Goal: Transaction & Acquisition: Purchase product/service

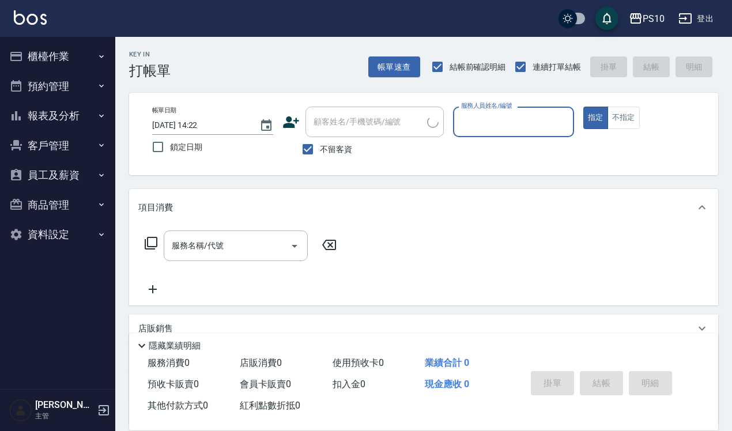
click at [528, 125] on input "服務人員姓名/編號" at bounding box center [513, 122] width 111 height 20
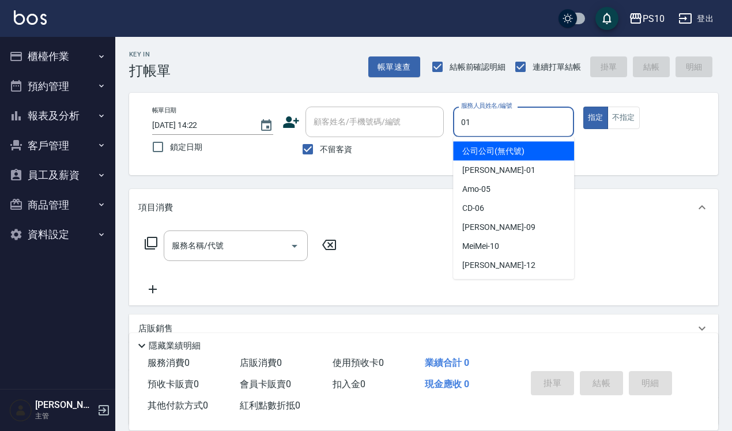
type input "[PERSON_NAME]-01"
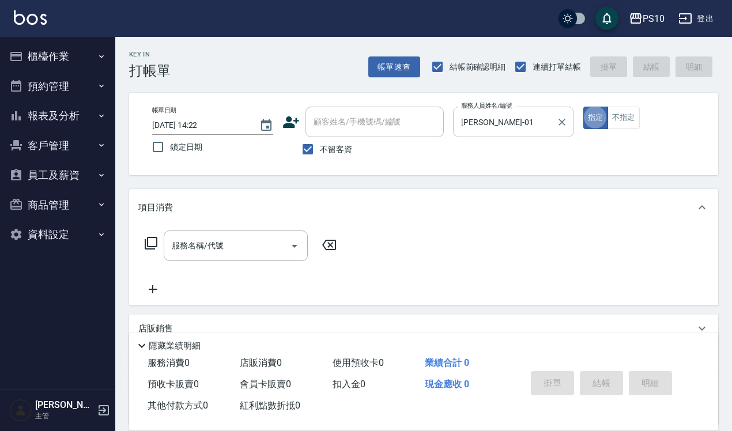
type button "true"
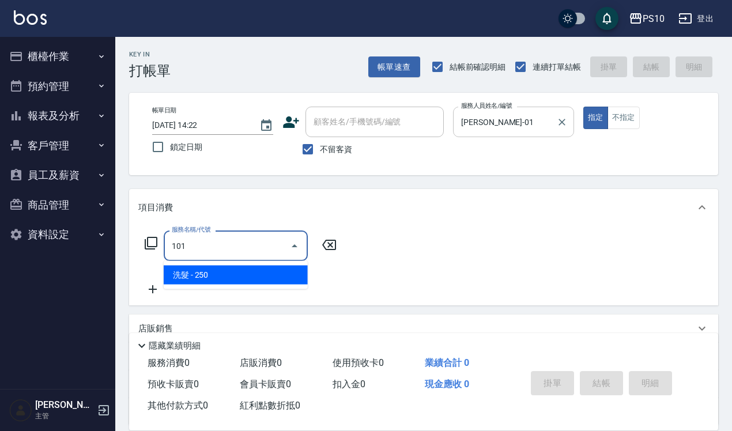
type input "洗髮(101)"
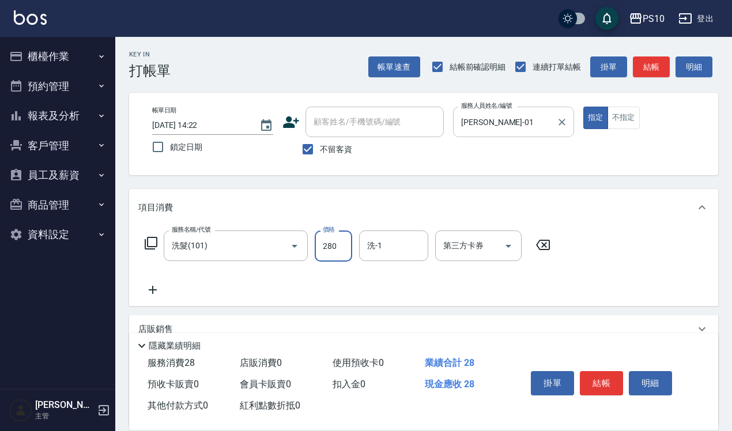
type input "280"
click at [597, 382] on button "結帳" at bounding box center [601, 383] width 43 height 24
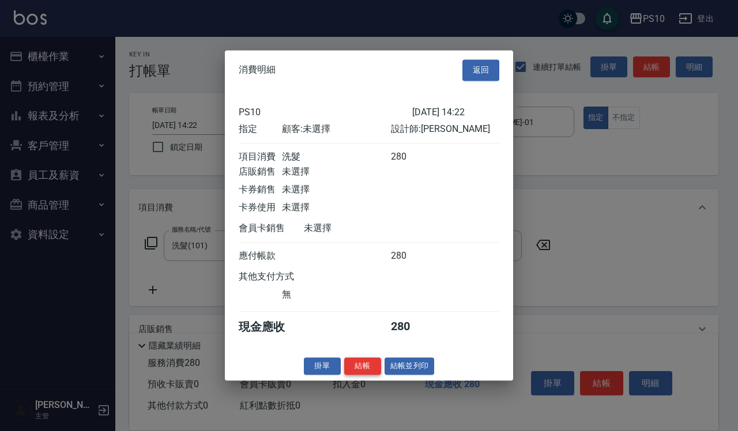
click at [369, 375] on button "結帳" at bounding box center [362, 367] width 37 height 18
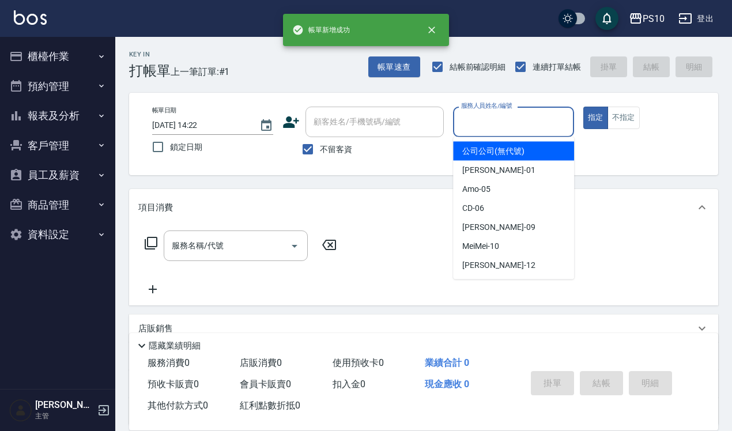
click at [497, 130] on input "服務人員姓名/編號" at bounding box center [513, 122] width 111 height 20
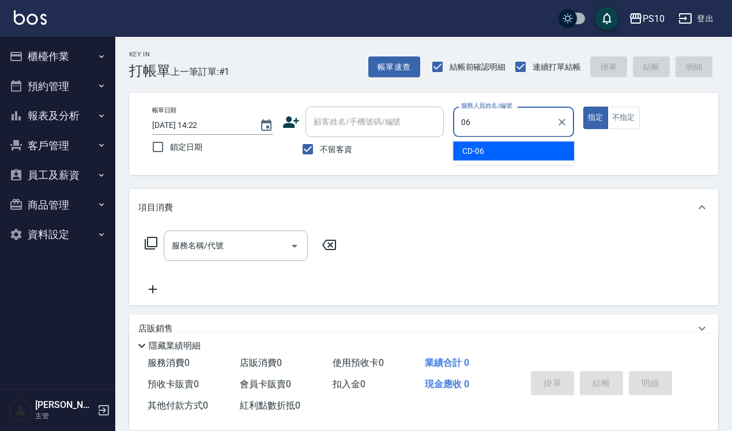
type input "CD-06"
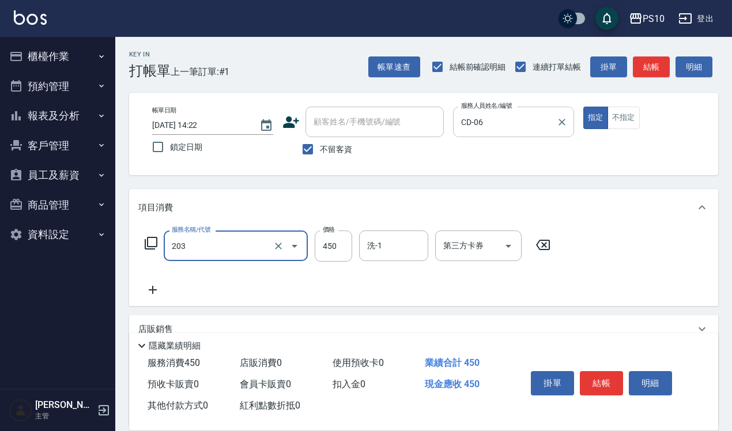
type input "剪+洗(203)"
type input "760"
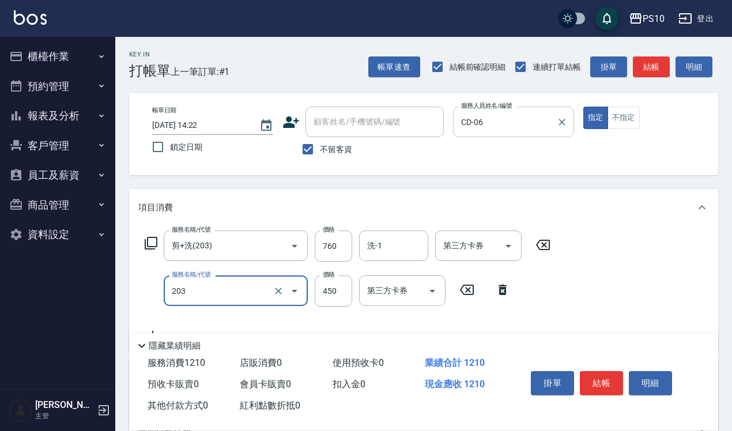
type input "剪+洗(203)"
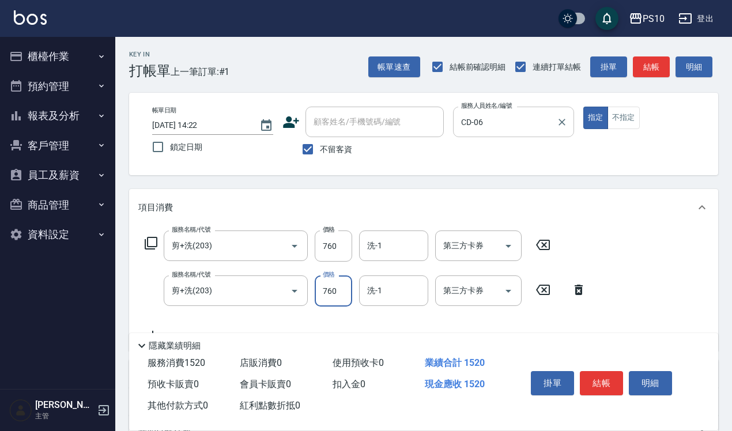
type input "760"
type input "剪+洗(203)"
type input "600"
type input "剪+洗(203)"
type input "600"
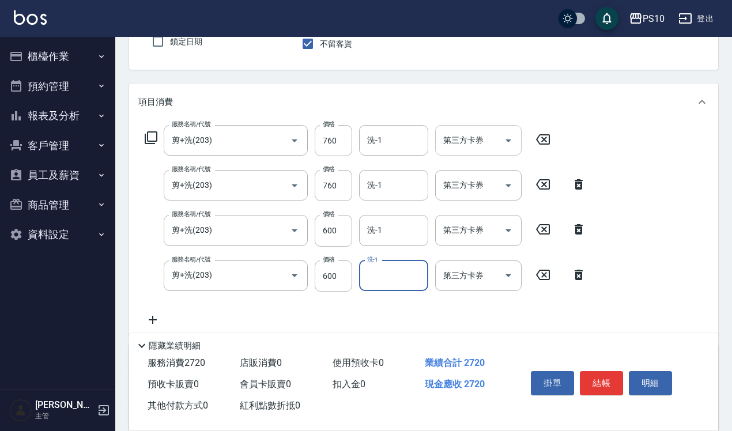
scroll to position [239, 0]
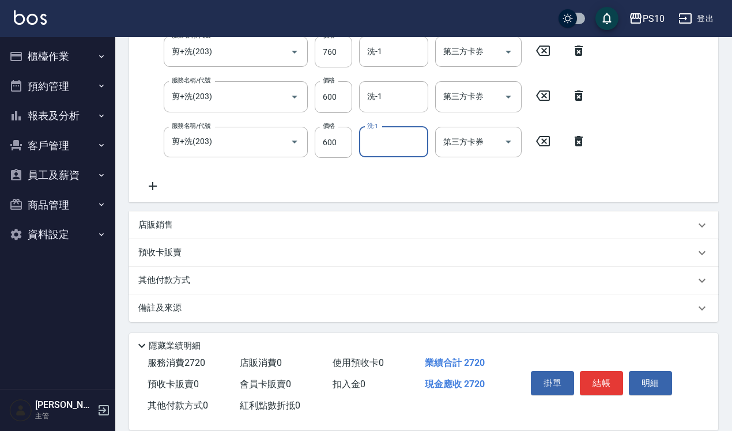
click at [161, 230] on p "店販銷售" at bounding box center [155, 225] width 35 height 12
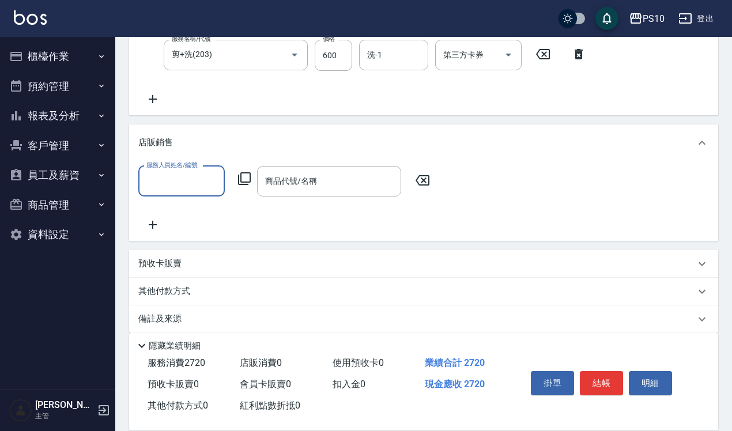
scroll to position [330, 0]
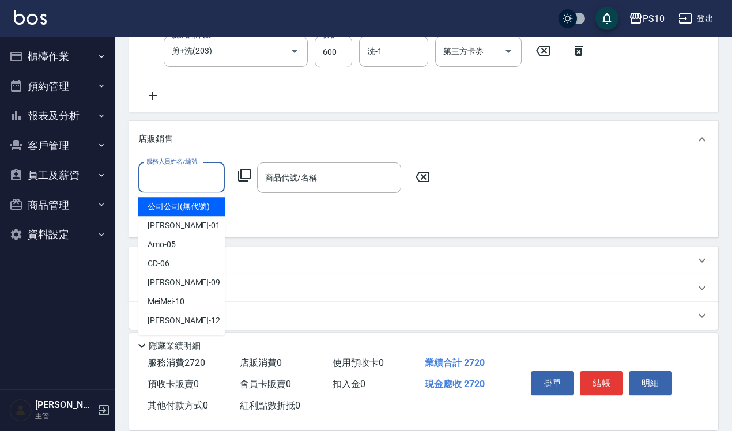
click at [183, 186] on input "服務人員姓名/編號" at bounding box center [182, 178] width 76 height 20
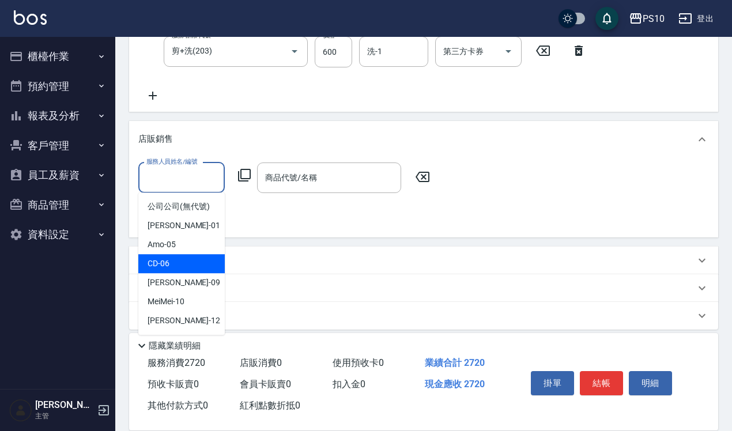
click at [182, 262] on div "CD -06" at bounding box center [181, 263] width 87 height 19
type input "CD-06"
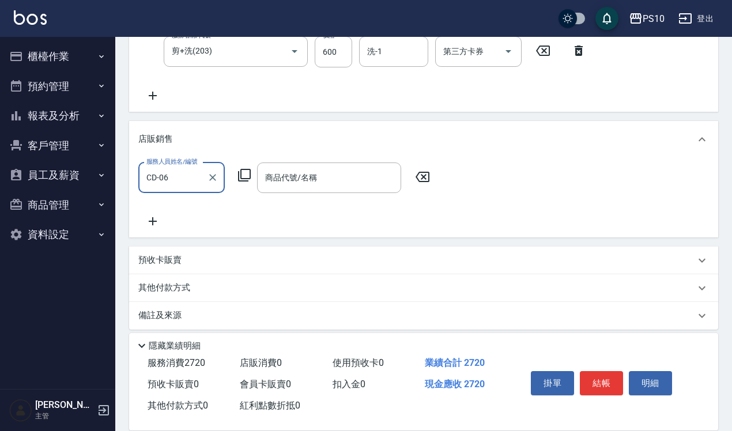
click at [251, 178] on icon at bounding box center [245, 175] width 14 height 14
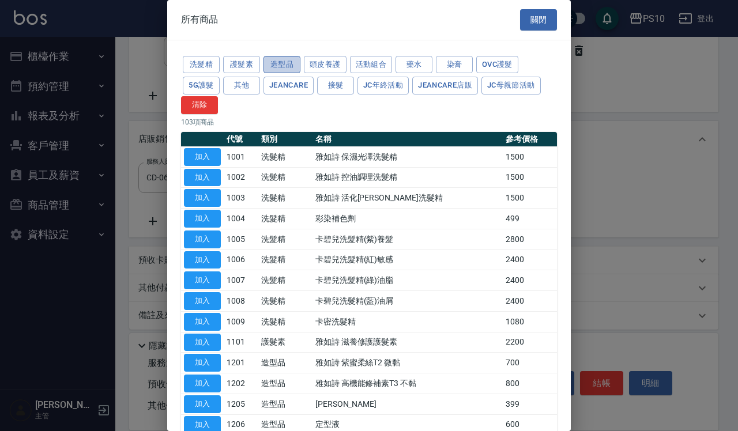
click at [276, 59] on button "造型品" at bounding box center [282, 65] width 37 height 18
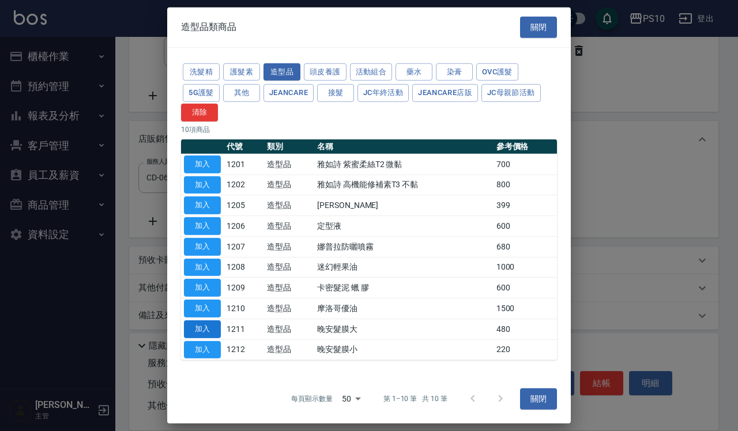
click at [204, 327] on button "加入" at bounding box center [202, 330] width 37 height 18
type input "晚安髮膜大"
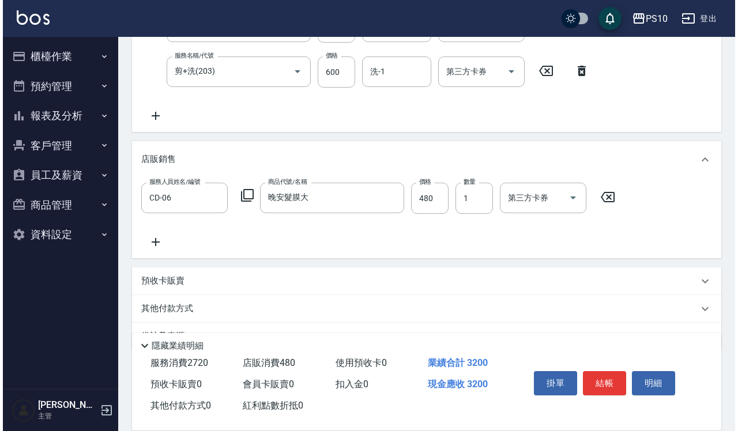
scroll to position [338, 0]
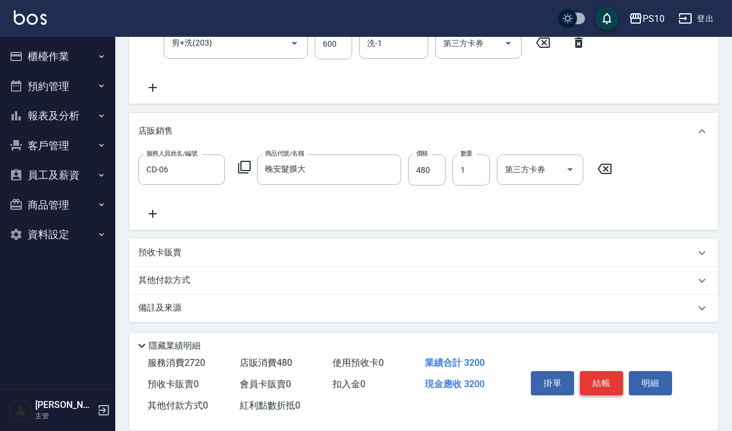
click at [610, 371] on button "結帳" at bounding box center [601, 383] width 43 height 24
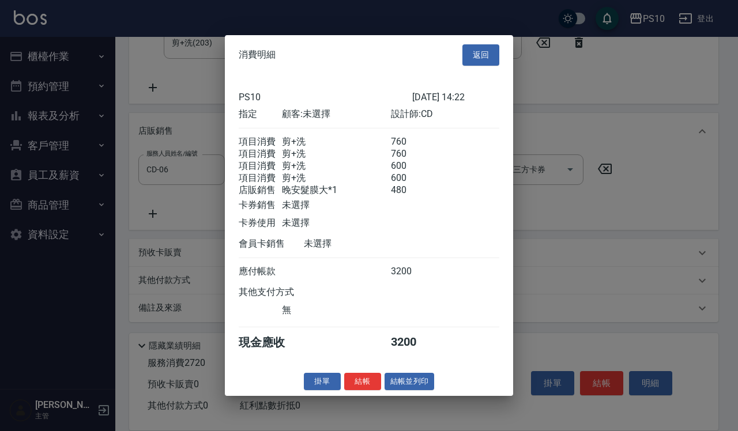
click at [360, 382] on div "掛單 結帳 結帳並列印" at bounding box center [369, 382] width 288 height 18
click at [359, 387] on button "結帳" at bounding box center [362, 382] width 37 height 18
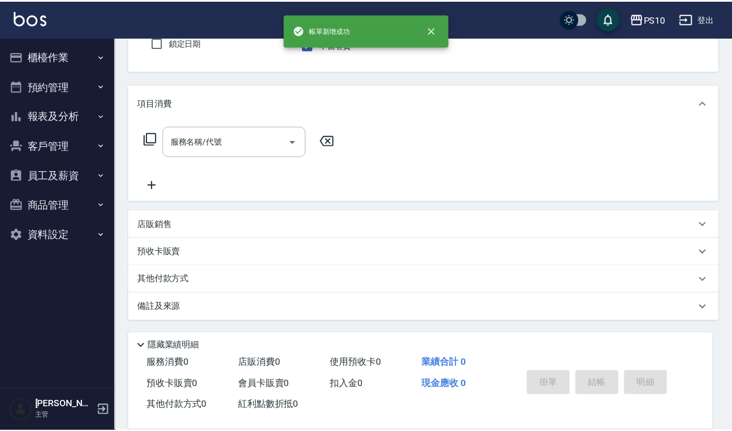
scroll to position [0, 0]
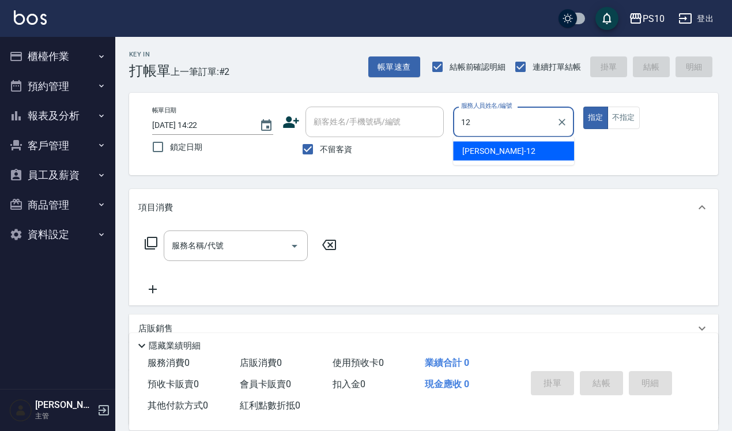
type input "[PERSON_NAME]-12"
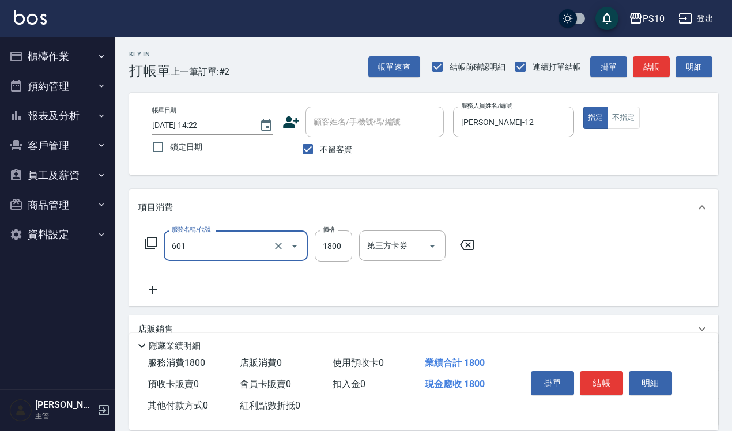
type input "醫學頭皮(601)"
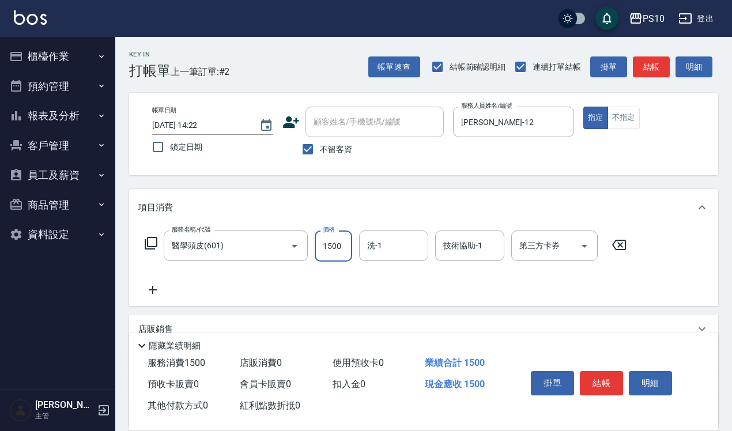
type input "1500"
click at [595, 382] on button "結帳" at bounding box center [601, 383] width 43 height 24
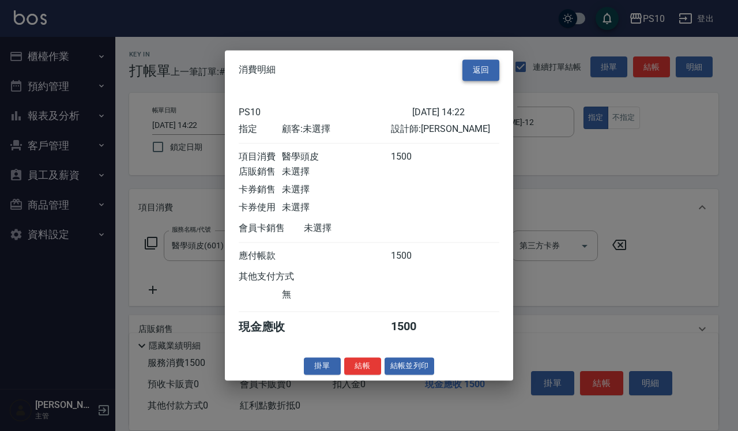
click at [486, 61] on button "返回" at bounding box center [481, 69] width 37 height 21
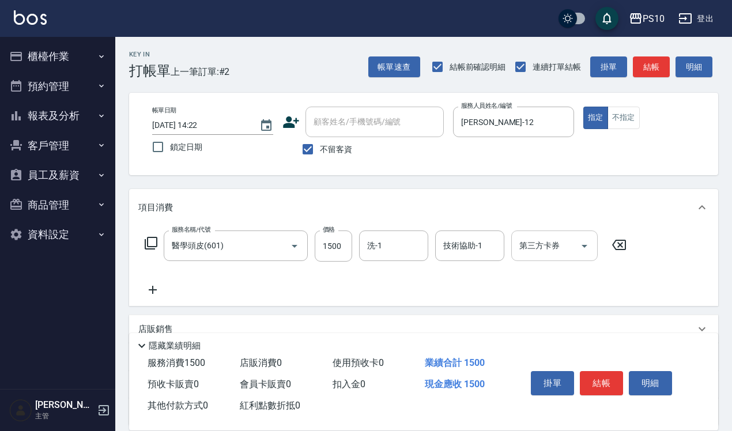
click at [574, 246] on input "第三方卡券" at bounding box center [546, 246] width 59 height 20
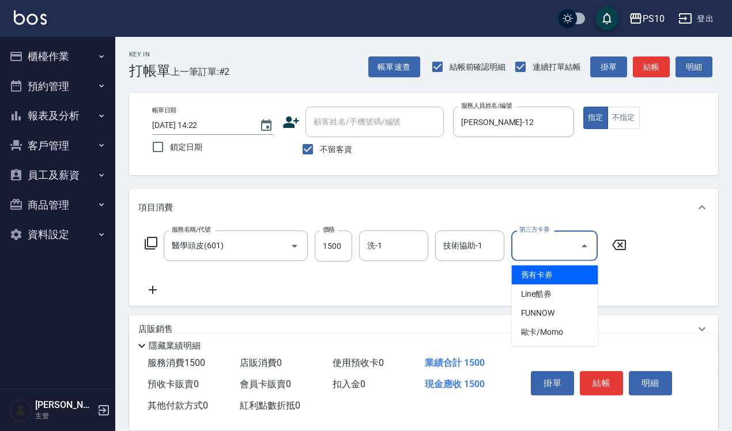
click at [555, 273] on span "舊有卡券" at bounding box center [555, 275] width 87 height 19
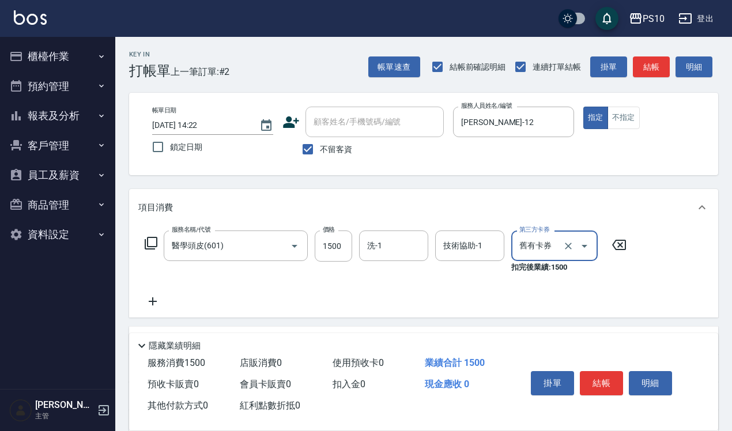
type input "舊有卡券"
click at [602, 378] on button "結帳" at bounding box center [601, 383] width 43 height 24
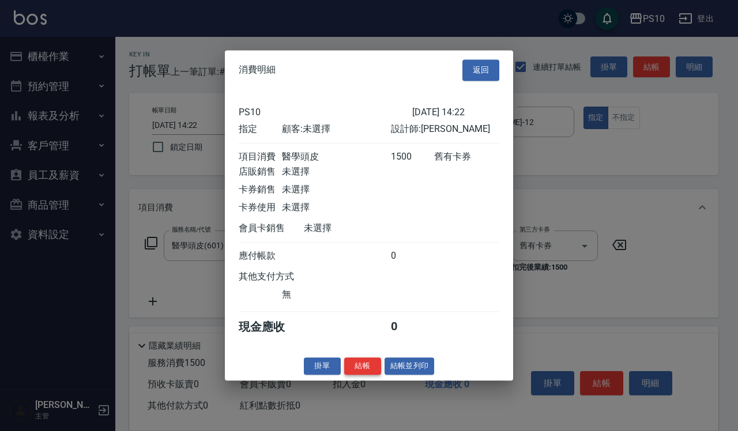
click at [362, 373] on button "結帳" at bounding box center [362, 367] width 37 height 18
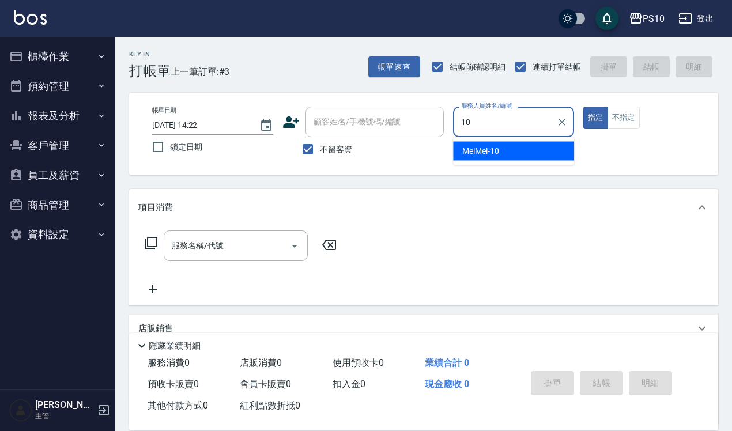
type input "MeiMei-10"
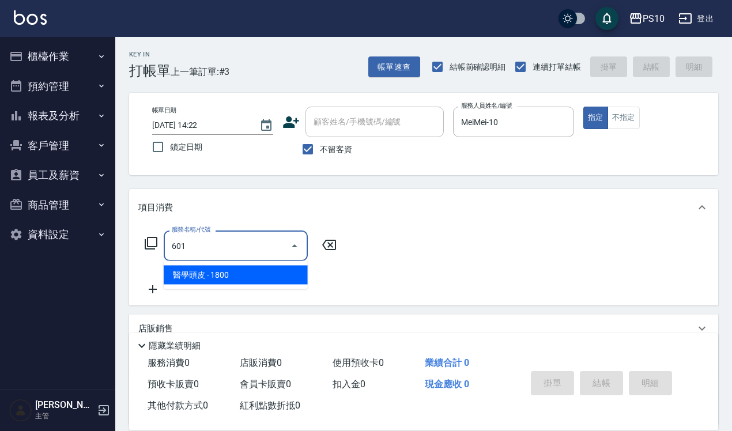
type input "醫學頭皮(601)"
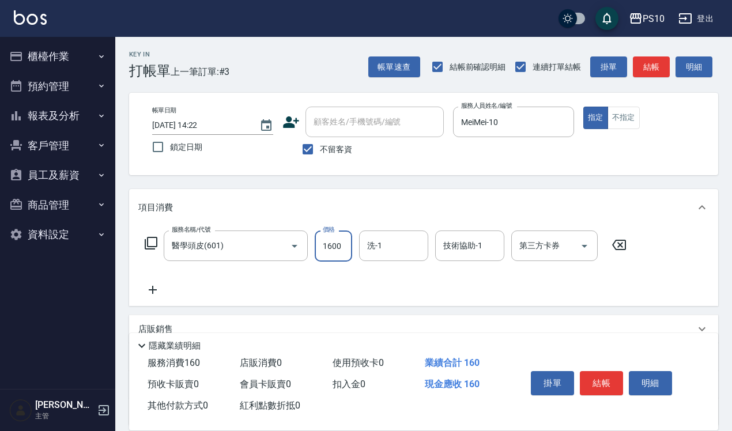
type input "1600"
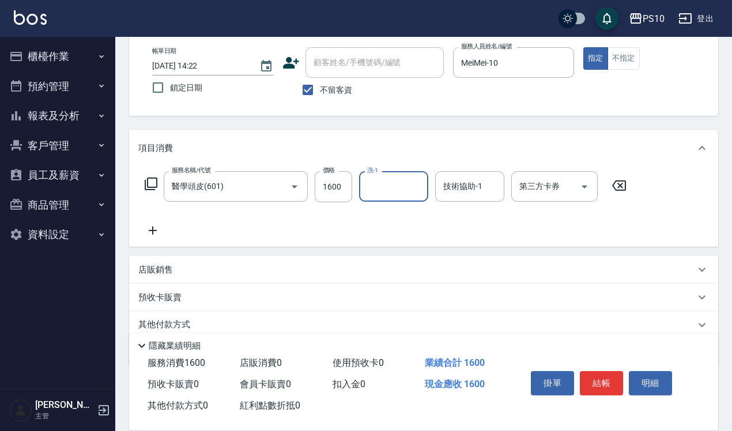
scroll to position [104, 0]
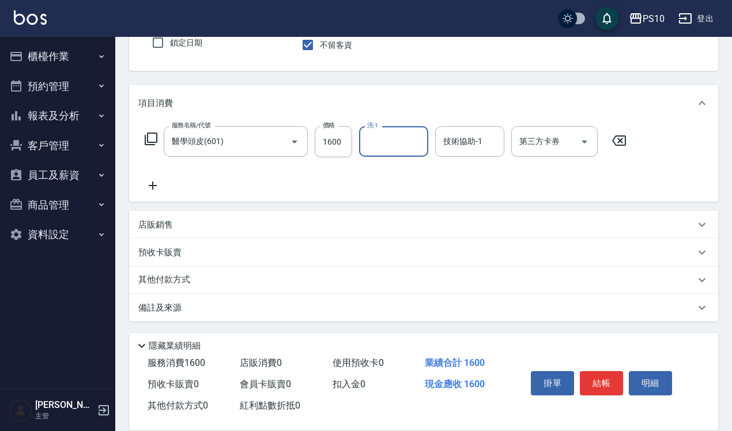
click at [183, 281] on p "其他付款方式" at bounding box center [167, 280] width 58 height 13
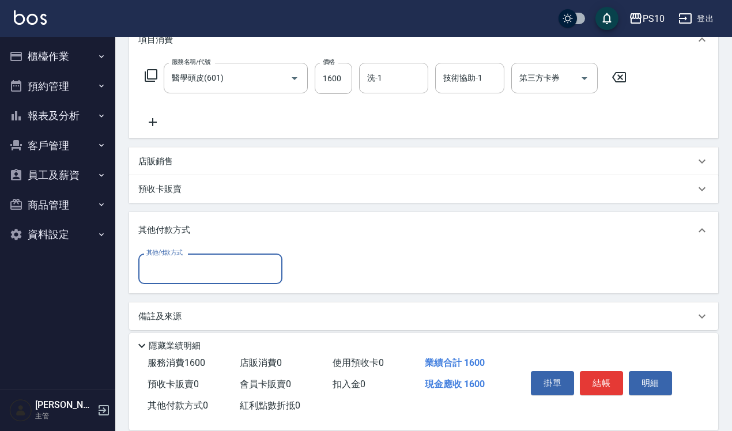
scroll to position [174, 0]
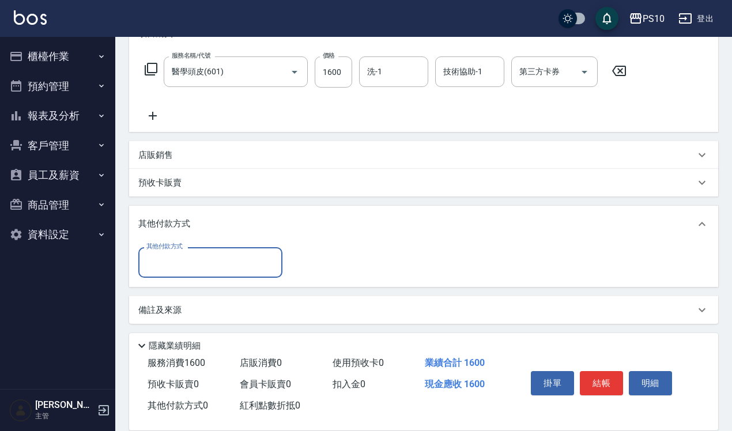
click at [183, 269] on input "其他付款方式" at bounding box center [211, 263] width 134 height 20
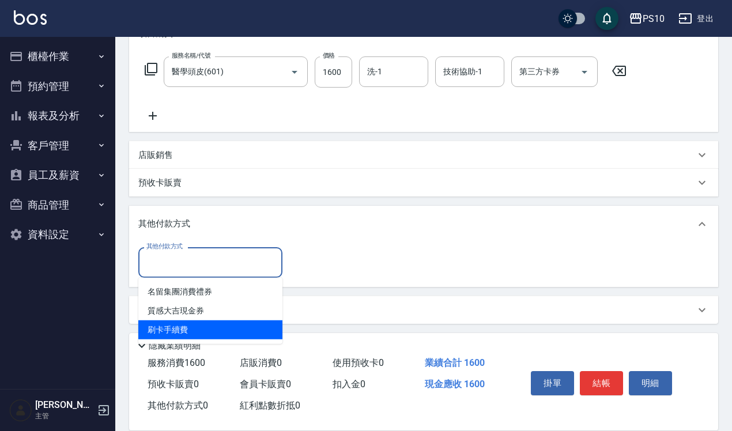
click at [187, 324] on span "刷卡手續費" at bounding box center [210, 330] width 144 height 19
type input "刷卡手續費"
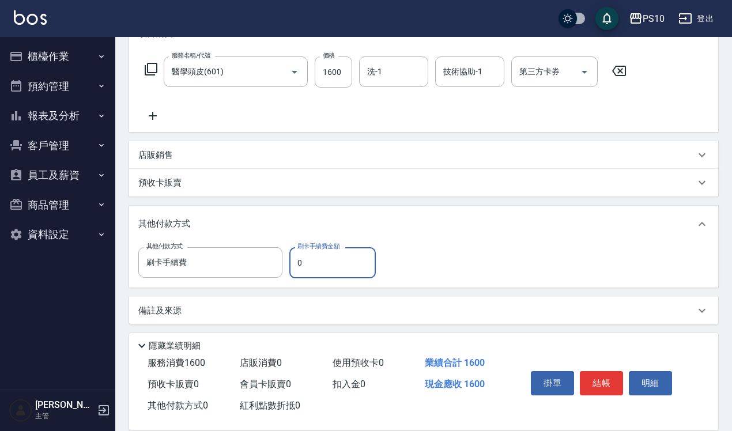
drag, startPoint x: 303, startPoint y: 266, endPoint x: 294, endPoint y: 266, distance: 9.2
click at [294, 266] on input "0" at bounding box center [333, 262] width 87 height 31
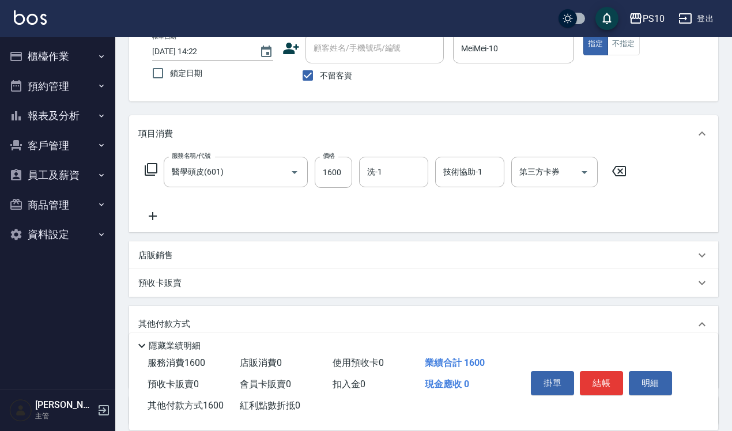
scroll to position [0, 0]
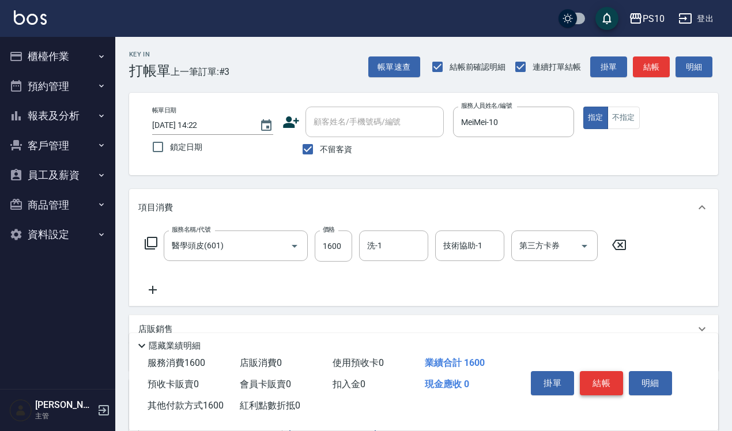
type input "1600"
click at [610, 375] on button "結帳" at bounding box center [601, 383] width 43 height 24
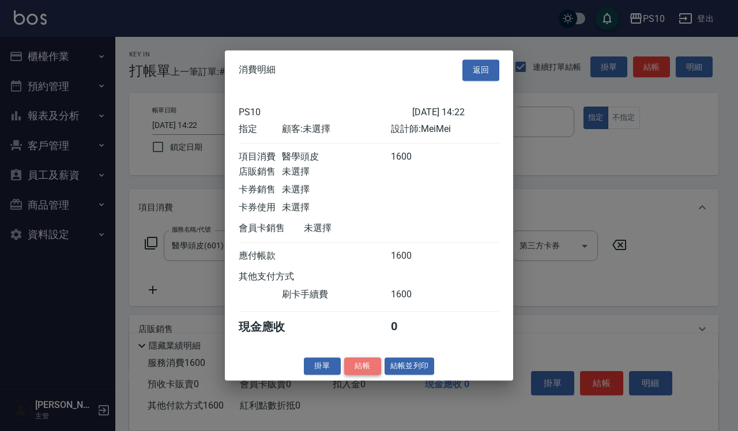
click at [371, 375] on button "結帳" at bounding box center [362, 367] width 37 height 18
type input "[DATE] 14:23"
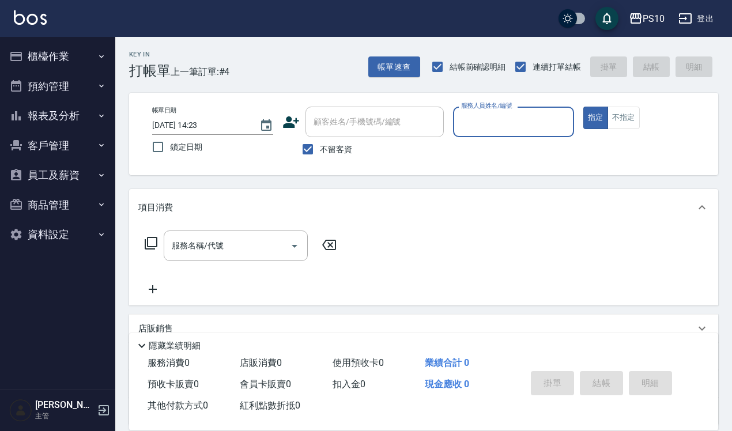
click at [74, 123] on button "報表及分析" at bounding box center [58, 116] width 106 height 30
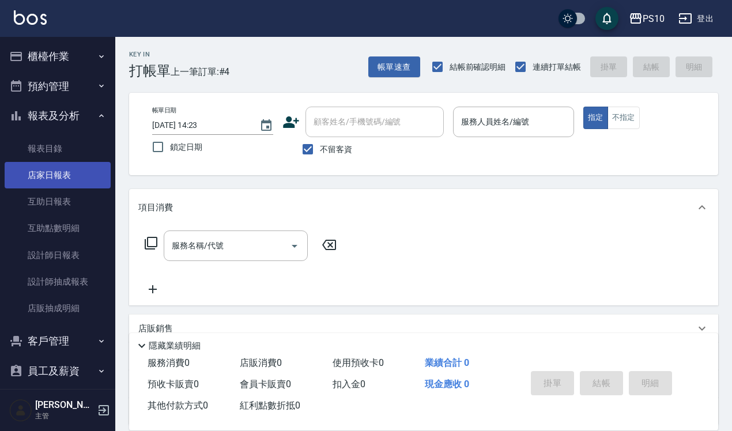
click at [82, 182] on link "店家日報表" at bounding box center [58, 175] width 106 height 27
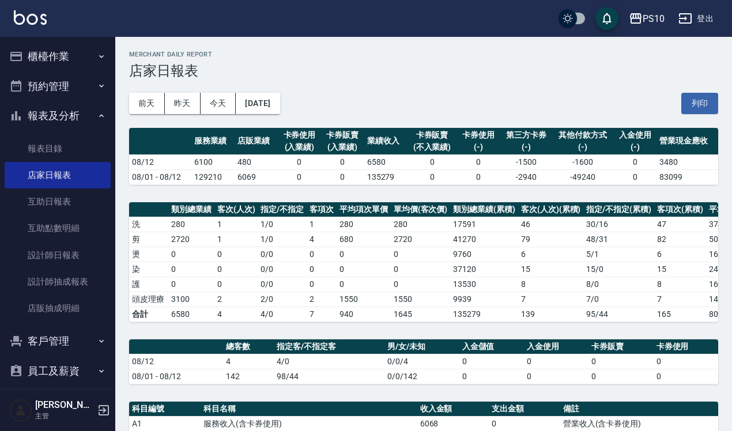
scroll to position [216, 0]
